Goal: Information Seeking & Learning: Learn about a topic

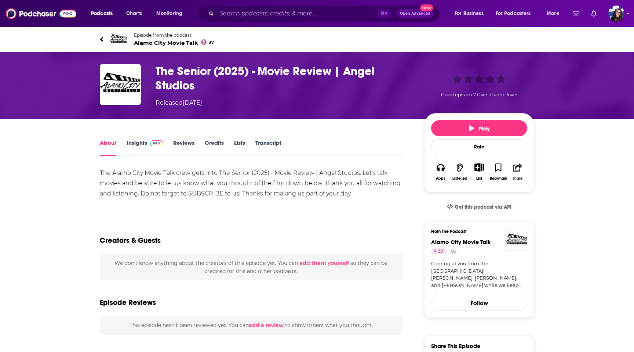
click at [517, 170] on icon "button" at bounding box center [517, 167] width 9 height 8
click at [598, 201] on div "Show Share dropdown" at bounding box center [598, 205] width 15 height 15
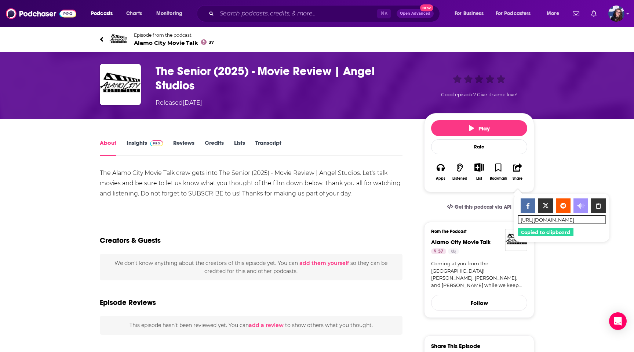
click at [571, 221] on input "[URL][DOMAIN_NAME]" at bounding box center [562, 219] width 88 height 9
drag, startPoint x: 572, startPoint y: 221, endPoint x: 629, endPoint y: 220, distance: 57.3
click at [629, 220] on div "Podcasts Charts Monitoring ⌘ K Open Advanced New For Business For Podcasters Mo…" at bounding box center [317, 356] width 634 height 712
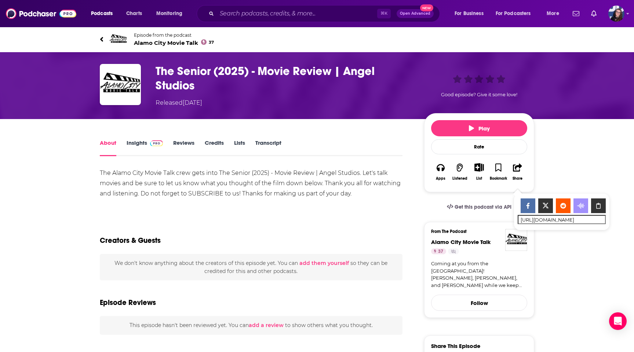
click at [601, 203] on icon "Show Share dropdown" at bounding box center [598, 206] width 15 height 6
click at [138, 146] on link "Insights" at bounding box center [145, 147] width 36 height 17
